Goal: Information Seeking & Learning: Learn about a topic

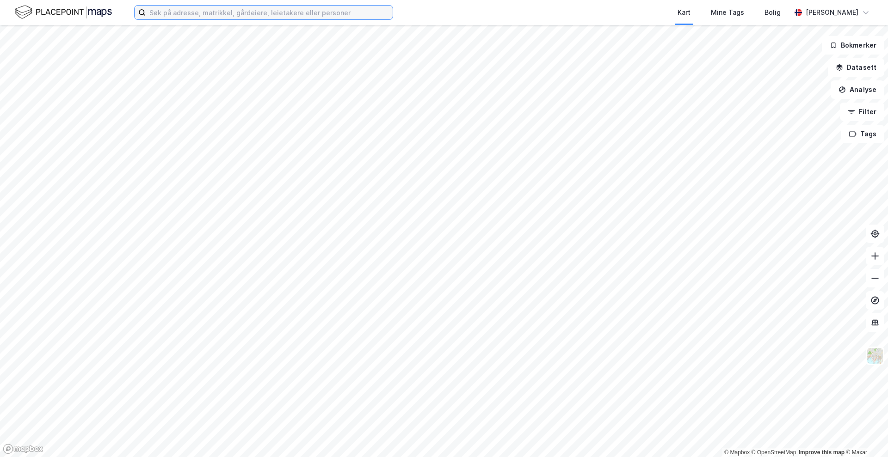
click at [262, 13] on input at bounding box center [269, 13] width 247 height 14
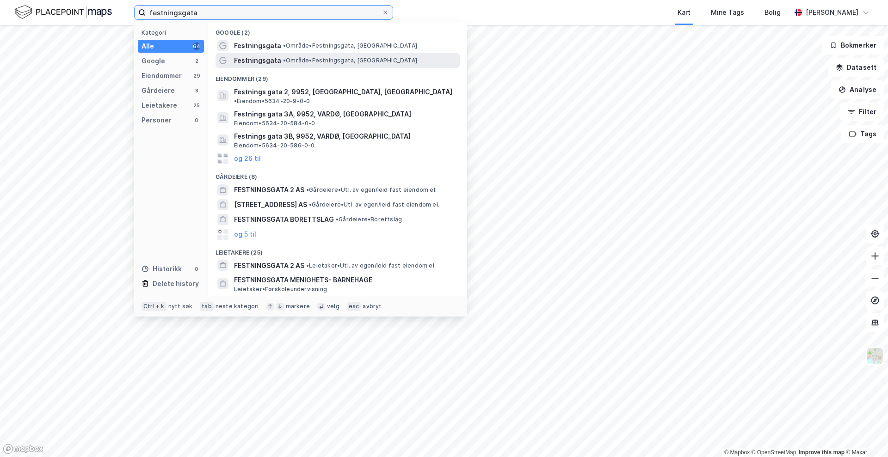
type input "festningsgata"
click at [263, 58] on span "Festningsgata" at bounding box center [257, 60] width 47 height 11
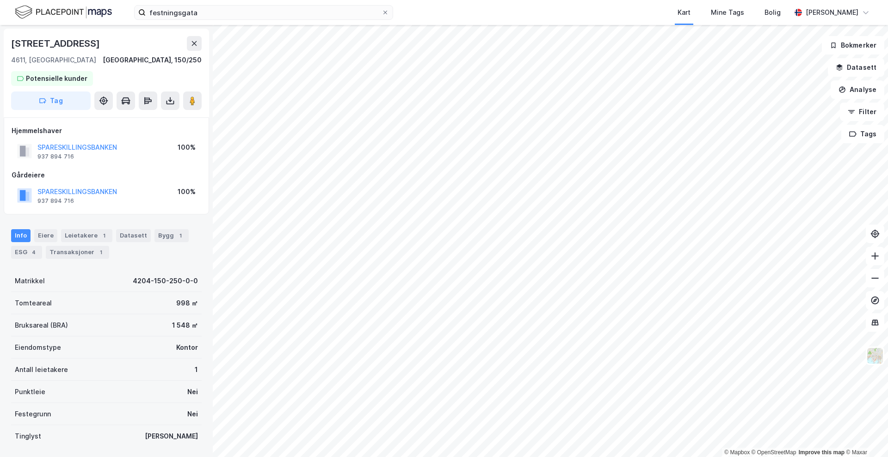
click at [173, 228] on div "Info [PERSON_NAME] 1 Datasett Bygg 1 ESG 4 Transaksjoner 1" at bounding box center [106, 240] width 213 height 44
click at [160, 237] on div "Bygg 1" at bounding box center [171, 235] width 34 height 13
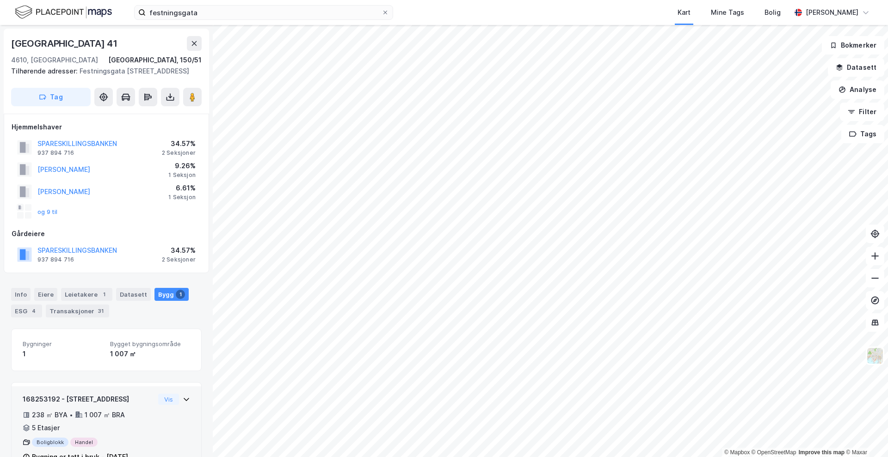
scroll to position [39, 0]
